Goal: Information Seeking & Learning: Learn about a topic

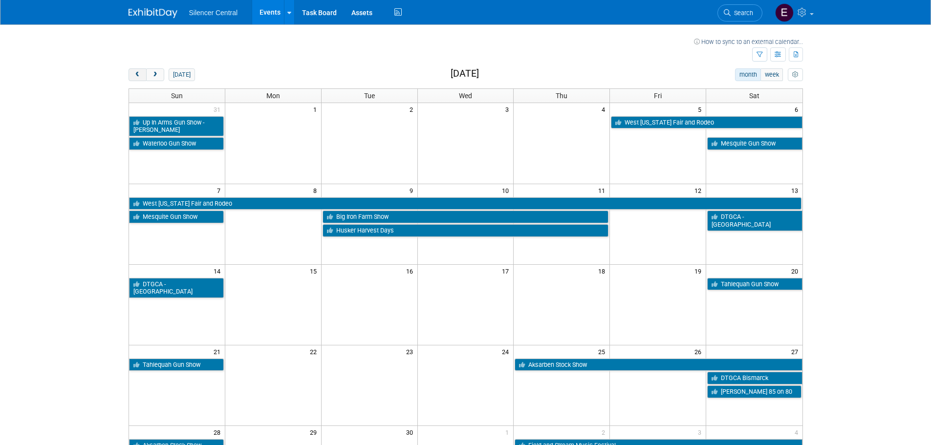
click at [132, 71] on button "prev" at bounding box center [138, 74] width 18 height 13
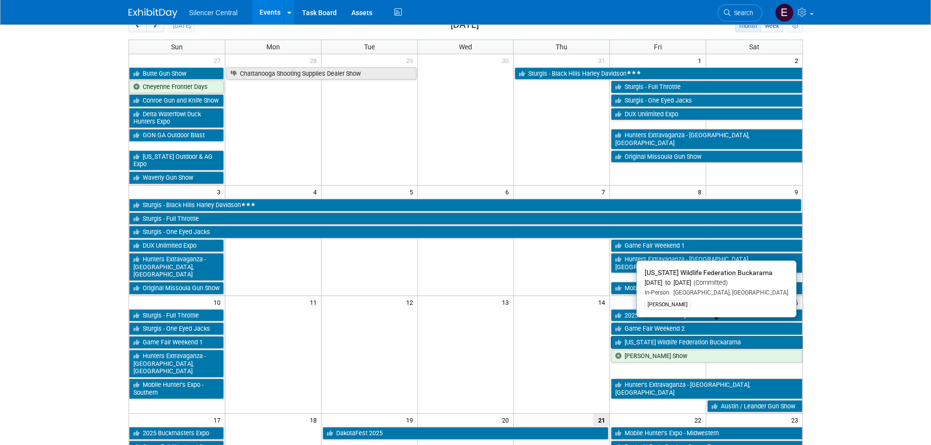
scroll to position [147, 0]
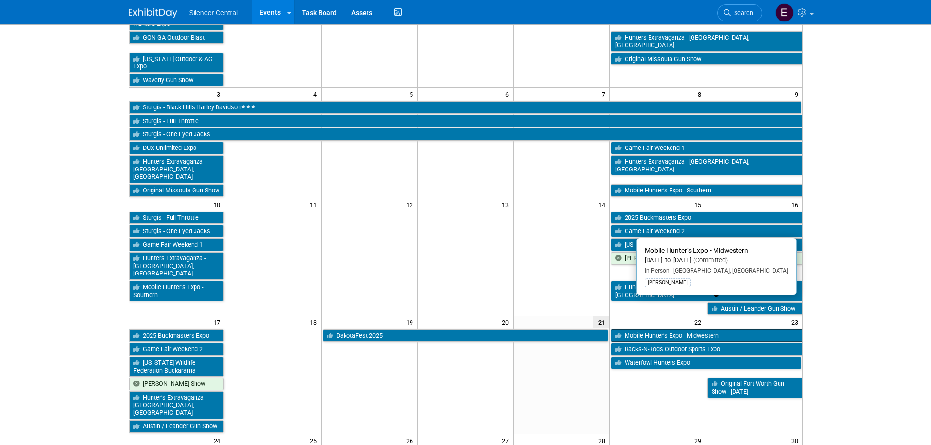
click at [654, 329] on link "Mobile Hunter’s Expo - Midwestern" at bounding box center [706, 335] width 191 height 13
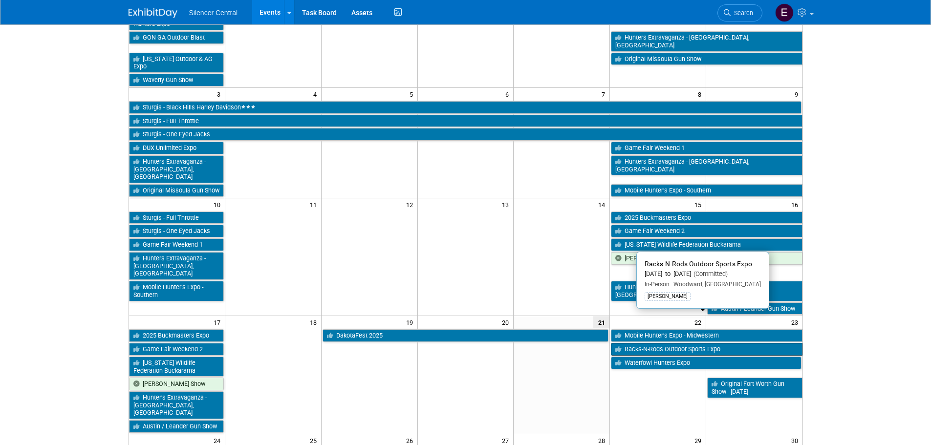
click at [745, 343] on link "Racks-N-Rods Outdoor Sports Expo" at bounding box center [706, 349] width 191 height 13
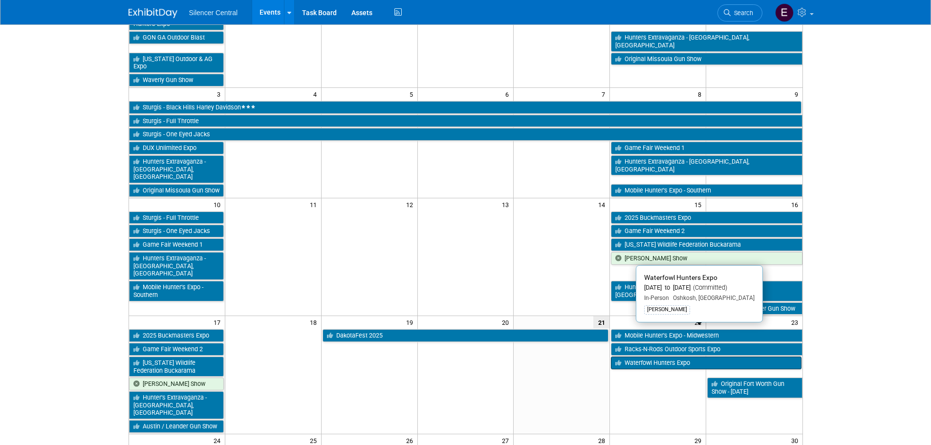
click at [668, 357] on link "Waterfowl Hunters Expo" at bounding box center [706, 363] width 190 height 13
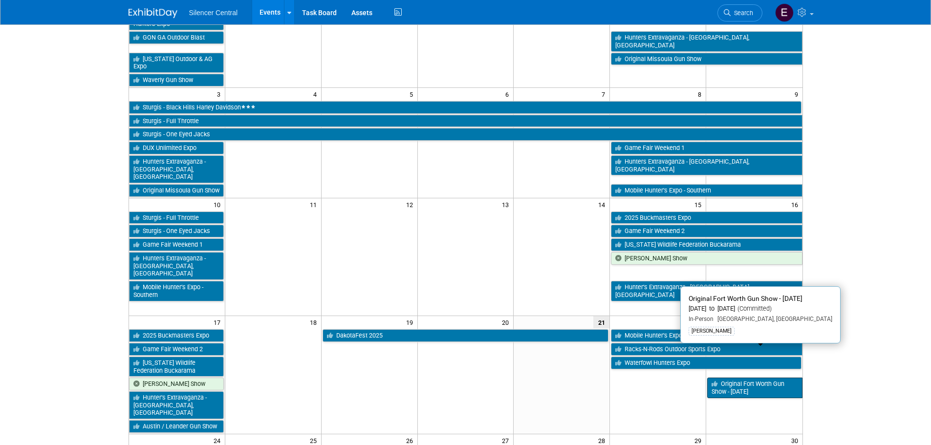
click at [740, 378] on link "Original Fort Worth Gun Show - [DATE]" at bounding box center [754, 388] width 95 height 20
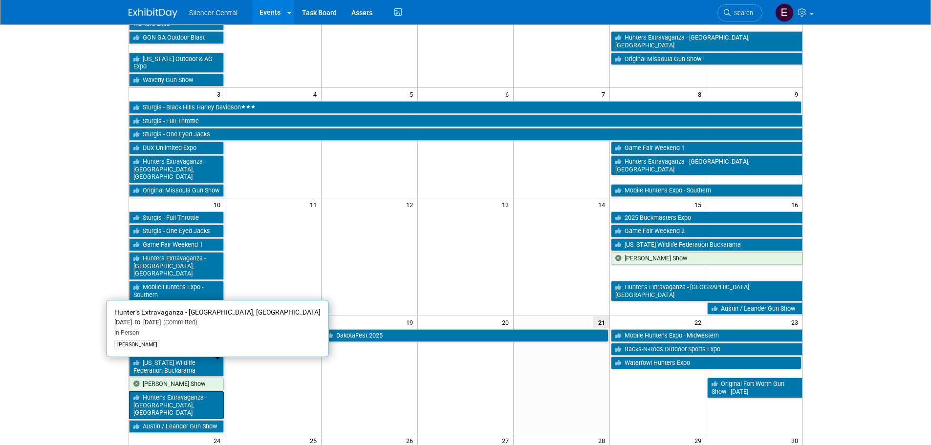
click at [181, 391] on link "Hunter’s Extravaganza - San Antonio, TX" at bounding box center [176, 405] width 95 height 28
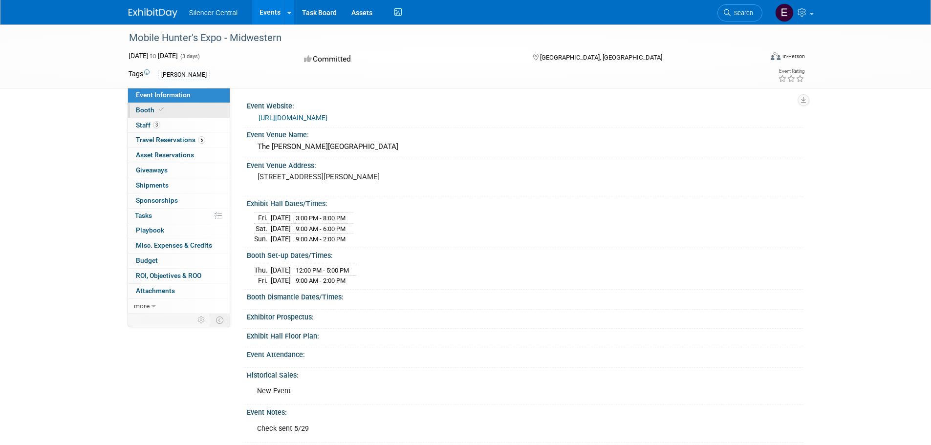
click at [180, 110] on link "Booth" at bounding box center [179, 110] width 102 height 15
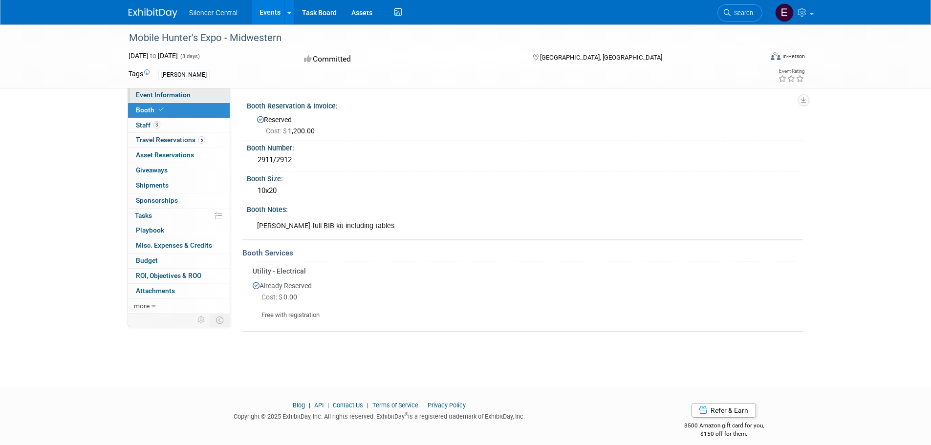
click at [184, 99] on link "Event Information" at bounding box center [179, 95] width 102 height 15
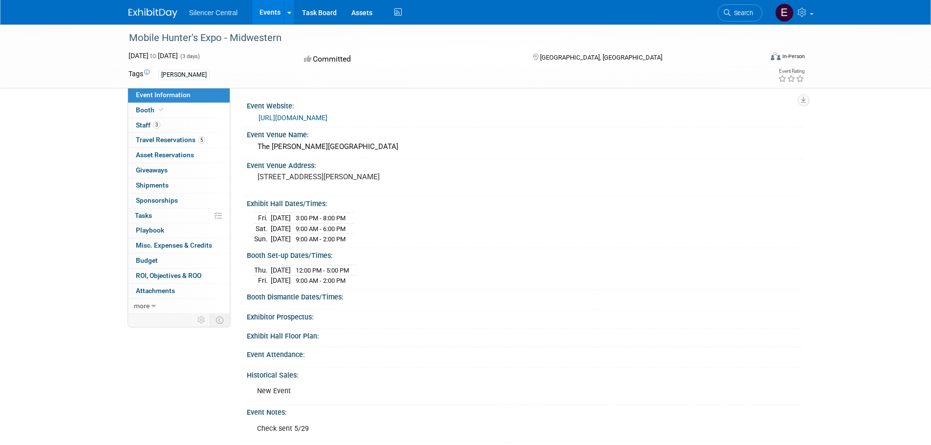
drag, startPoint x: 286, startPoint y: 40, endPoint x: 113, endPoint y: 40, distance: 173.0
click at [113, 40] on div "Mobile Hunter's Expo - Midwestern Aug 22, 2025 to Aug 24, 2025 (3 days) Aug 22,…" at bounding box center [465, 56] width 931 height 64
copy div "Mobile Hunter's Expo - Midwestern"
drag, startPoint x: 117, startPoint y: 53, endPoint x: 220, endPoint y: 53, distance: 103.6
click at [220, 53] on div "Mobile Hunter's Expo - Midwestern Aug 22, 2025 to Aug 24, 2025 (3 days) Aug 22,…" at bounding box center [465, 56] width 931 height 64
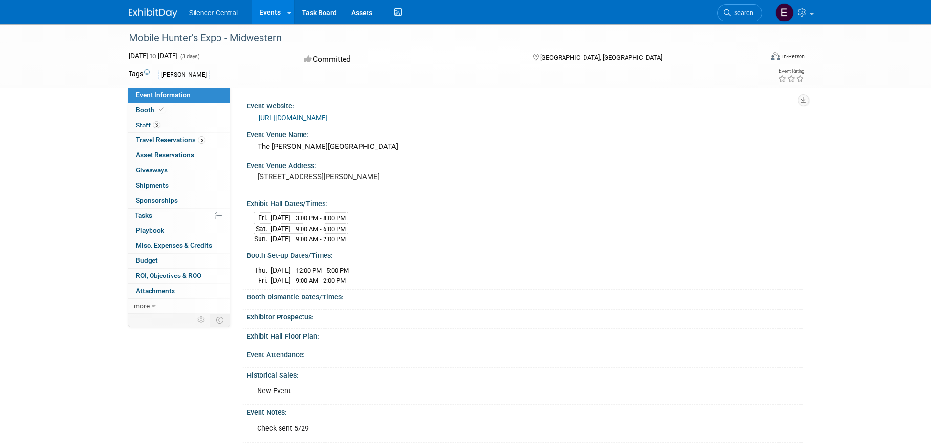
copy span "Aug 22, 2025 to Aug 24, 2025"
drag, startPoint x: 250, startPoint y: 182, endPoint x: 307, endPoint y: 186, distance: 56.9
click at [307, 186] on div "123 Gano Rd, Wilmington, OH 45177" at bounding box center [363, 181] width 232 height 23
copy pre "[GEOGRAPHIC_DATA], [GEOGRAPHIC_DATA]"
click at [172, 105] on link "Booth" at bounding box center [179, 110] width 102 height 15
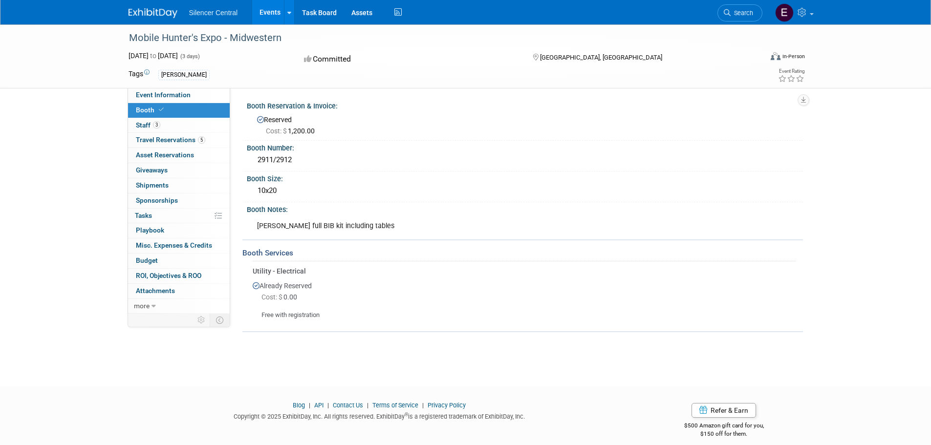
drag, startPoint x: 308, startPoint y: 156, endPoint x: 247, endPoint y: 146, distance: 61.9
click at [247, 146] on div "Booth Number: 2911/2912" at bounding box center [522, 156] width 561 height 31
copy div "Booth Number: 2911/2912"
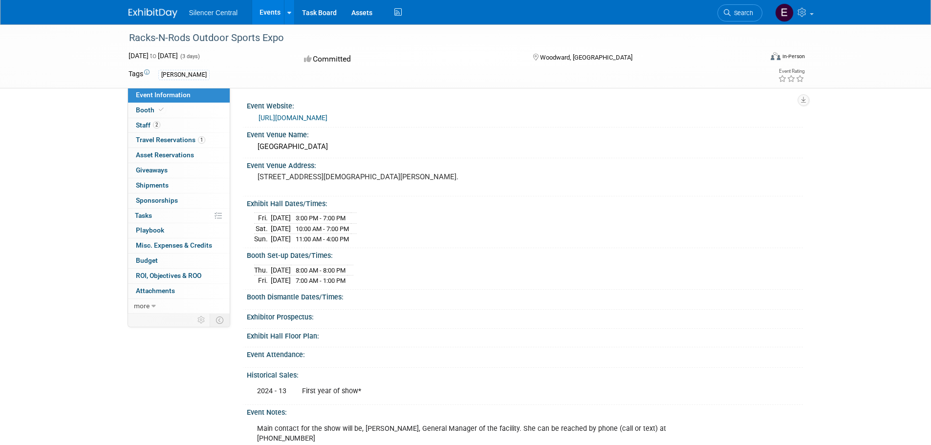
drag, startPoint x: 302, startPoint y: 38, endPoint x: 115, endPoint y: 42, distance: 186.7
click at [115, 42] on div "Racks-N-Rods Outdoor Sports Expo Aug 22, 2025 to Aug 24, 2025 (3 days) Aug 22, …" at bounding box center [465, 56] width 931 height 64
copy div "Racks-N-Rods Outdoor Sports Expo"
drag, startPoint x: 160, startPoint y: 60, endPoint x: 107, endPoint y: 60, distance: 53.8
click at [107, 60] on div "Racks-N-Rods Outdoor Sports Expo Aug 22, 2025 to Aug 24, 2025 (3 days) Aug 22, …" at bounding box center [465, 56] width 931 height 64
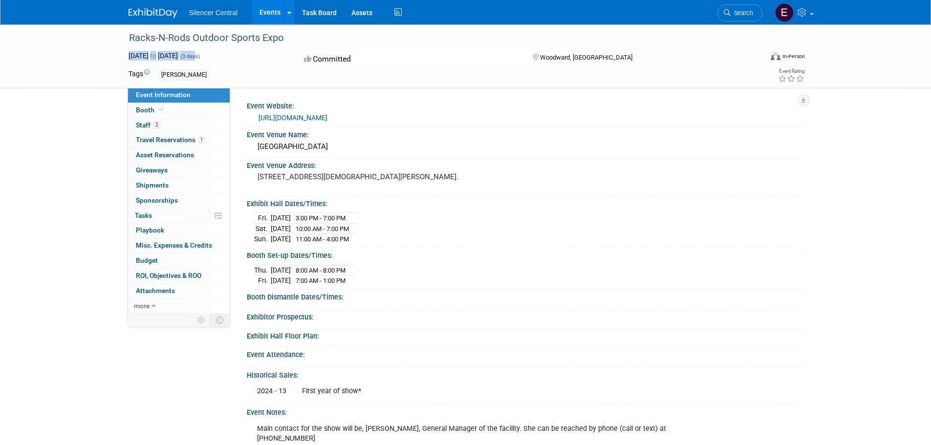
copy div "Aug 22, 2025 to Aug 24, 2025 (3 day"
drag, startPoint x: 252, startPoint y: 183, endPoint x: 306, endPoint y: 191, distance: 54.7
click at [306, 191] on div "105 A Temple Houston Dr Woodward, OK 73801." at bounding box center [363, 181] width 232 height 23
copy pre "Woodward, OK"
click at [172, 107] on link "Booth" at bounding box center [179, 110] width 102 height 15
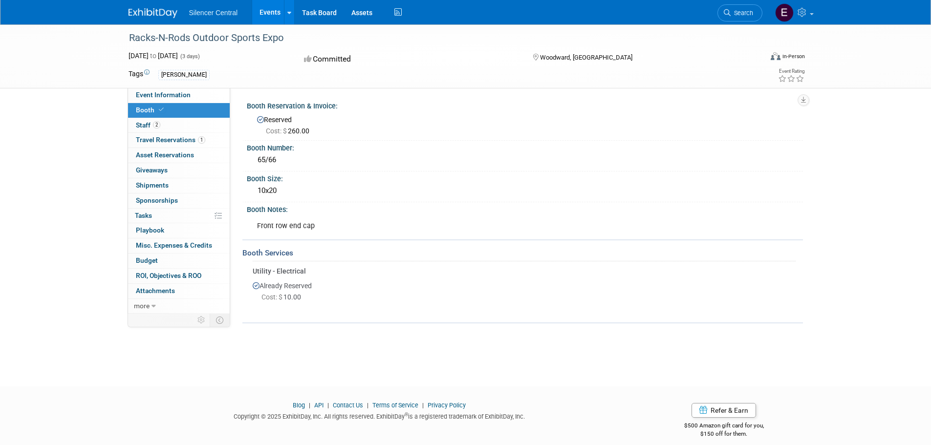
drag, startPoint x: 288, startPoint y: 163, endPoint x: 247, endPoint y: 150, distance: 43.1
click at [247, 150] on div "Booth Number: 65/66" at bounding box center [522, 156] width 561 height 31
copy div "Booth Number: 65/66"
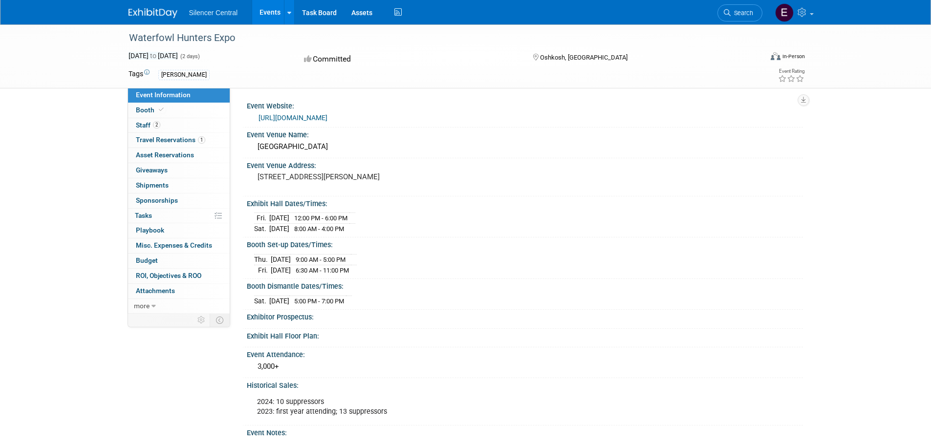
drag, startPoint x: 194, startPoint y: 56, endPoint x: 162, endPoint y: 54, distance: 31.8
click at [157, 56] on div "Aug 22, 2025 to Aug 23, 2025 (2 days)" at bounding box center [208, 56] width 158 height 10
click at [279, 47] on div "Waterfowl Hunters Expo" at bounding box center [437, 38] width 622 height 18
drag, startPoint x: 219, startPoint y: 45, endPoint x: 130, endPoint y: 41, distance: 89.5
click at [130, 41] on div "Waterfowl Hunters Expo" at bounding box center [437, 38] width 622 height 18
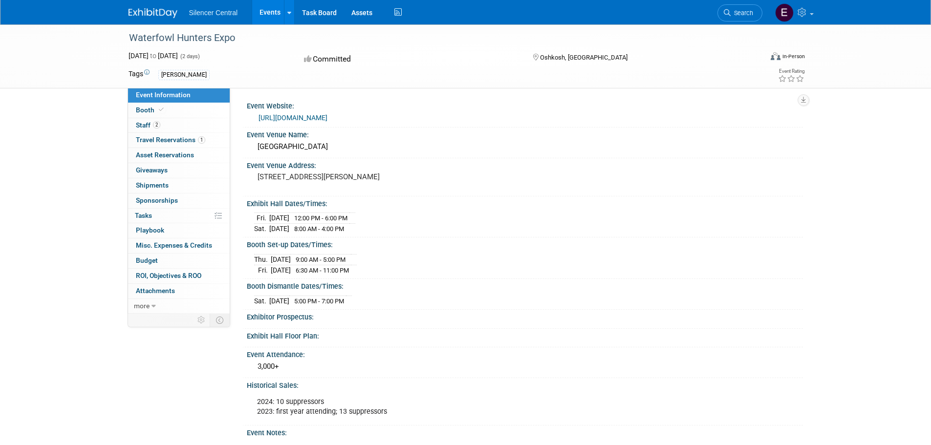
copy div "Waterfowl Hunters Expo"
drag, startPoint x: 257, startPoint y: 179, endPoint x: 271, endPoint y: 177, distance: 14.3
click at [271, 177] on div "500 E County Rd Y, Oshkosh, WI 54901" at bounding box center [362, 181] width 217 height 22
drag, startPoint x: 322, startPoint y: 179, endPoint x: 359, endPoint y: 178, distance: 36.7
click at [359, 178] on pre "500 E County Rd Y, Oshkosh, WI 54901" at bounding box center [363, 177] width 210 height 9
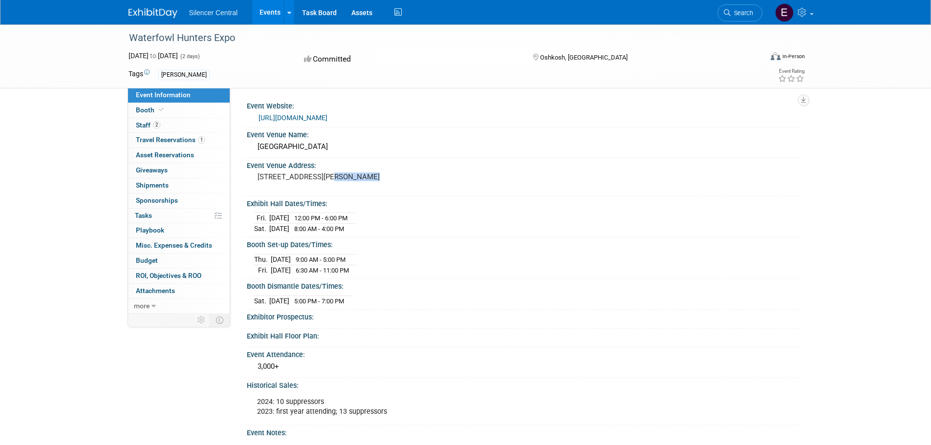
copy pre "Oshkosh, W"
drag, startPoint x: 204, startPoint y: 56, endPoint x: 127, endPoint y: 52, distance: 77.3
click at [127, 55] on div "Aug 22, 2025 to Aug 23, 2025 (2 days) Aug 22, 2025 to Aug 23, 2025" at bounding box center [207, 56] width 173 height 10
copy div "Aug 22, 2025 to Aug 23, 2025"
click at [178, 110] on link "Booth" at bounding box center [179, 110] width 102 height 15
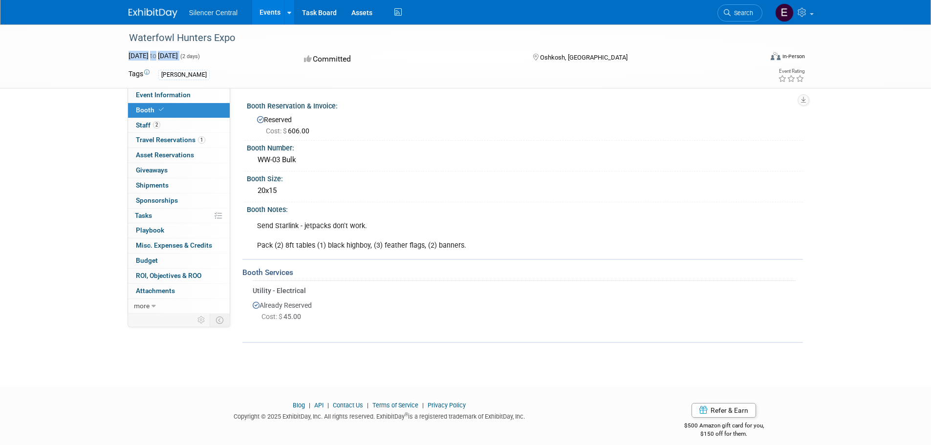
drag, startPoint x: 310, startPoint y: 161, endPoint x: 243, endPoint y: 146, distance: 68.6
click at [243, 146] on div "Booth Number: WW-03 Bulk" at bounding box center [522, 156] width 561 height 31
copy div "Booth Number: WW-03 Bulk"
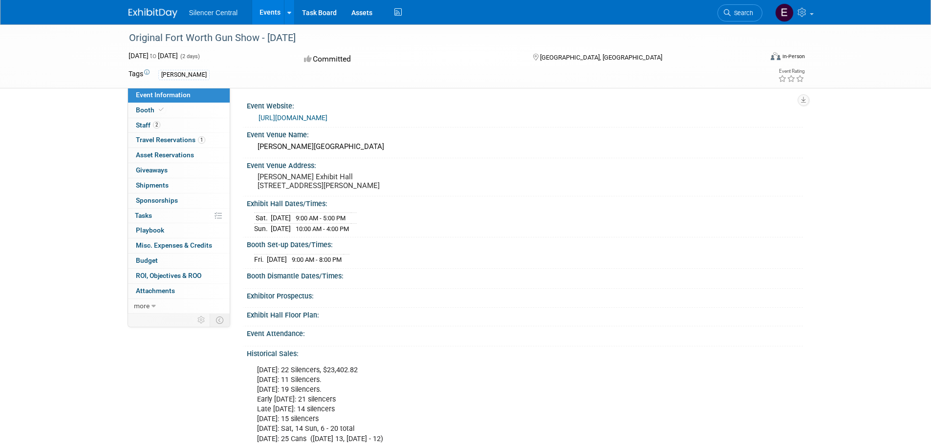
drag, startPoint x: 243, startPoint y: 41, endPoint x: 115, endPoint y: 47, distance: 128.7
click at [115, 47] on div "Original Fort Worth Gun Show - [DATE] [DATE] to [DATE] (2 days) [DATE] to [DATE…" at bounding box center [465, 56] width 931 height 64
copy div "Original Fort Worth Gun Show - [DATE]"
drag, startPoint x: 245, startPoint y: 51, endPoint x: 130, endPoint y: 51, distance: 115.3
click at [130, 51] on div "[DATE] to [DATE] (2 days)" at bounding box center [208, 56] width 158 height 10
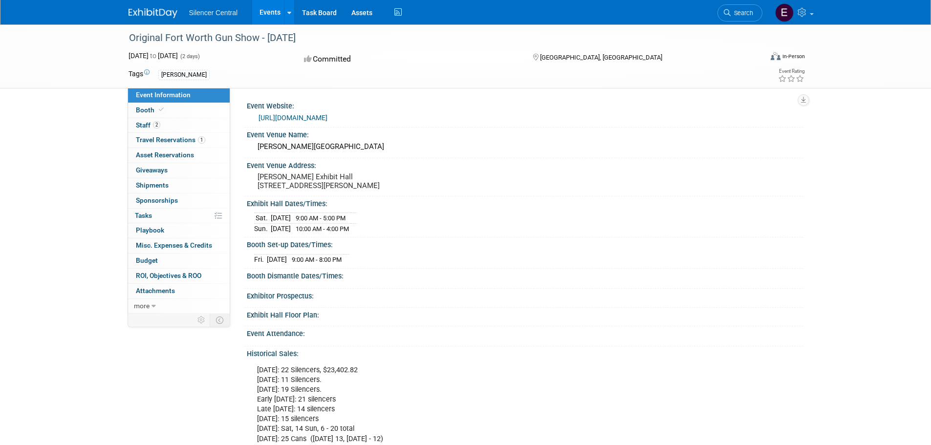
copy div "[DATE] to [DATE] (2 days)"
drag, startPoint x: 266, startPoint y: 196, endPoint x: 305, endPoint y: 197, distance: 39.6
click at [305, 193] on div "[PERSON_NAME] Exhibit Hall [STREET_ADDRESS][PERSON_NAME]" at bounding box center [362, 181] width 217 height 22
copy pre "[GEOGRAPHIC_DATA], [GEOGRAPHIC_DATA]"
click at [189, 109] on link "Booth" at bounding box center [179, 110] width 102 height 15
